Goal: Information Seeking & Learning: Learn about a topic

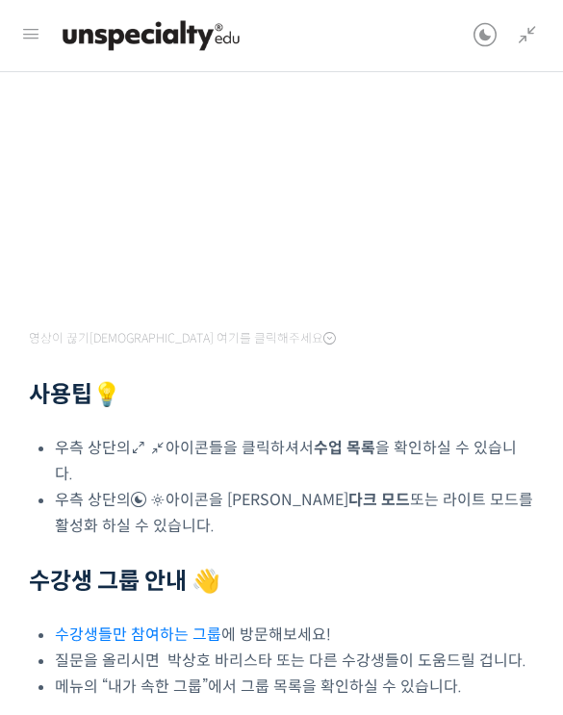
scroll to position [395, 0]
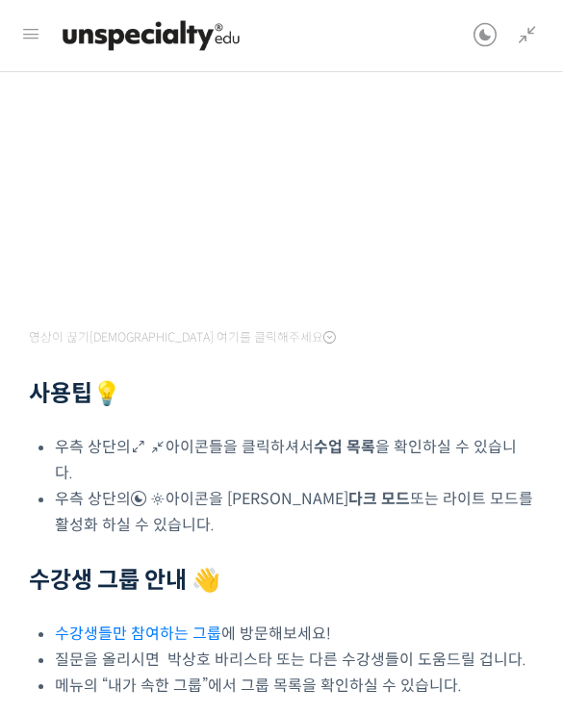
click at [432, 454] on li "우측 상단의 아이콘들을 클릭하셔서 수업 목록 을 확인하실 수 있습니다." at bounding box center [294, 461] width 479 height 52
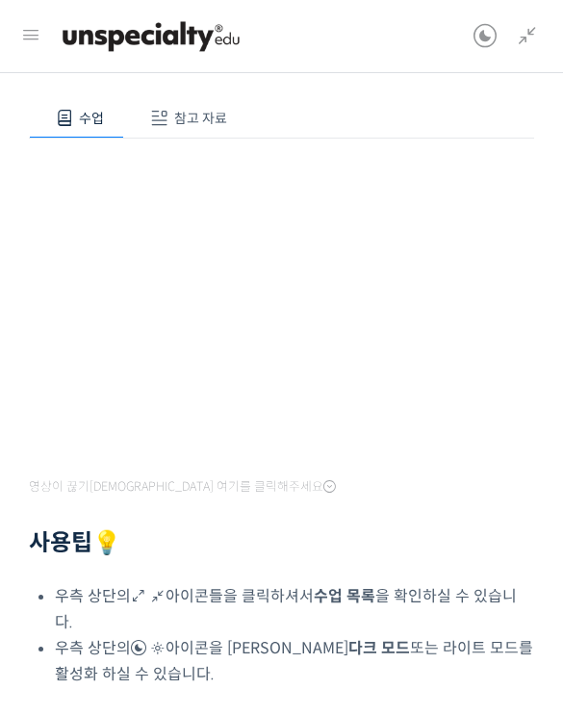
click at [207, 113] on span "참고 자료" at bounding box center [200, 118] width 53 height 17
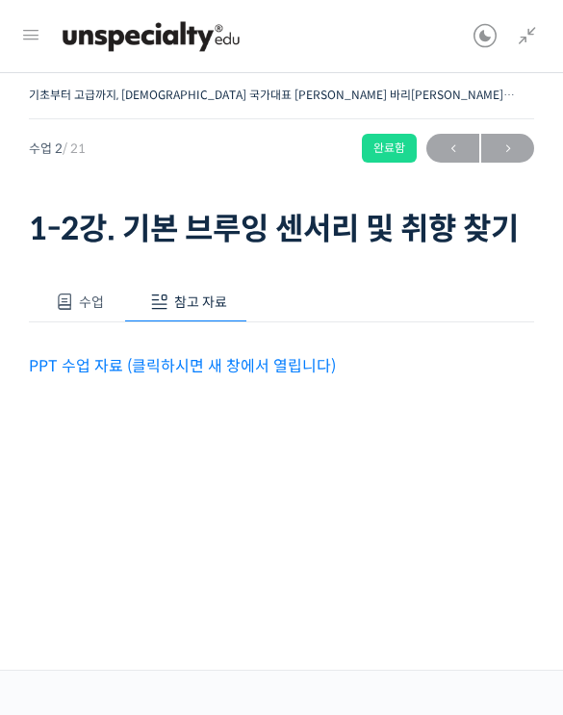
click at [206, 293] on span "참고 자료" at bounding box center [200, 301] width 53 height 17
click at [101, 293] on span "수업" at bounding box center [91, 301] width 25 height 17
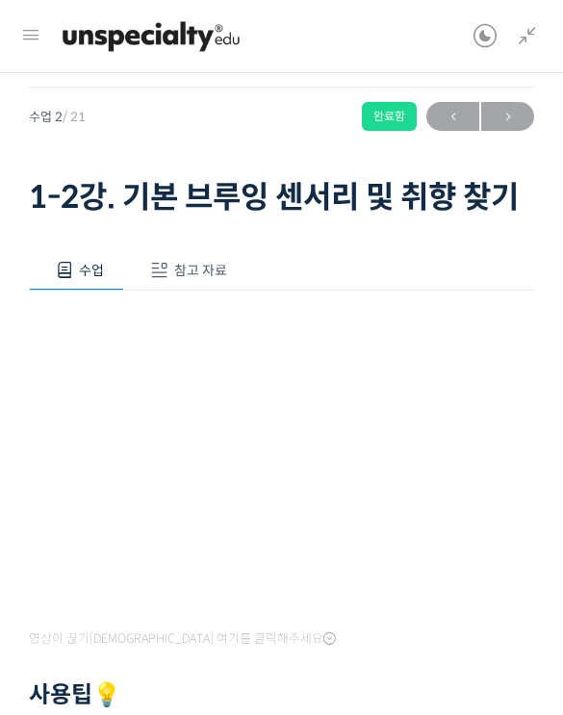
click at [40, 32] on icon at bounding box center [30, 35] width 23 height 23
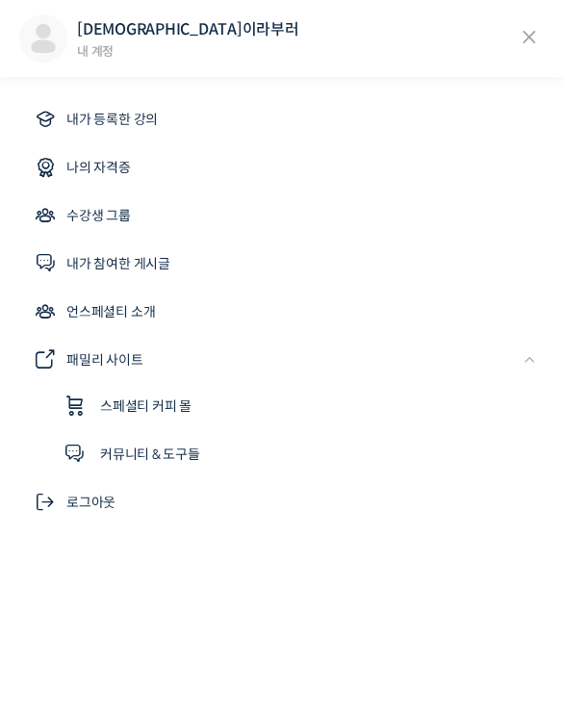
click at [549, 25] on div "[DEMOGRAPHIC_DATA]이라부러 내 [DEMOGRAPHIC_DATA]" at bounding box center [281, 38] width 563 height 77
click at [520, 45] on icon at bounding box center [529, 37] width 29 height 29
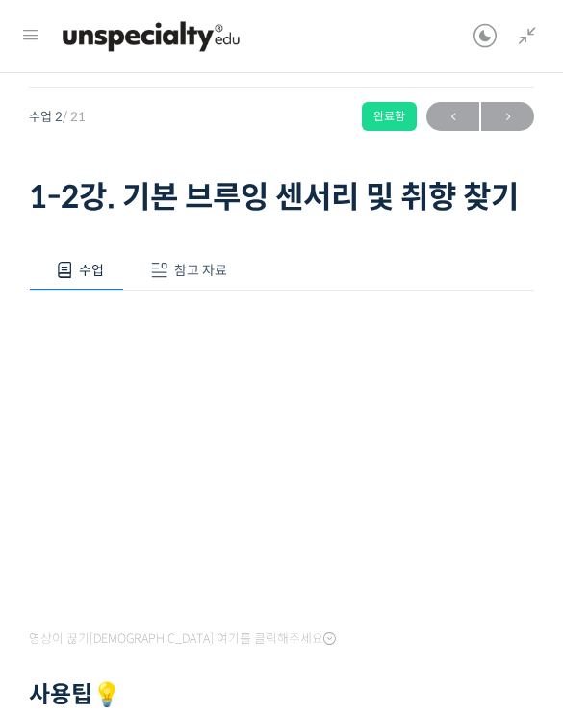
click at [509, 118] on span "→" at bounding box center [507, 117] width 53 height 26
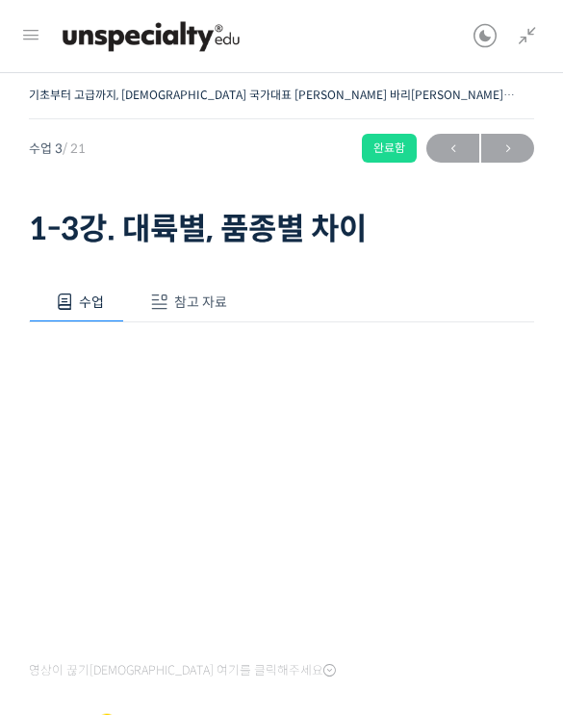
click at [460, 258] on div "수업 참고 자료 영상이 끊기신다면 여기를 클릭해주세요 사용팁 💡 우측 상단의 아이콘들을 클릭하셔서 수업 목록 을 확인하실 수 있습니다. 우측 …" at bounding box center [281, 697] width 505 height 888
